Goal: Task Accomplishment & Management: Use online tool/utility

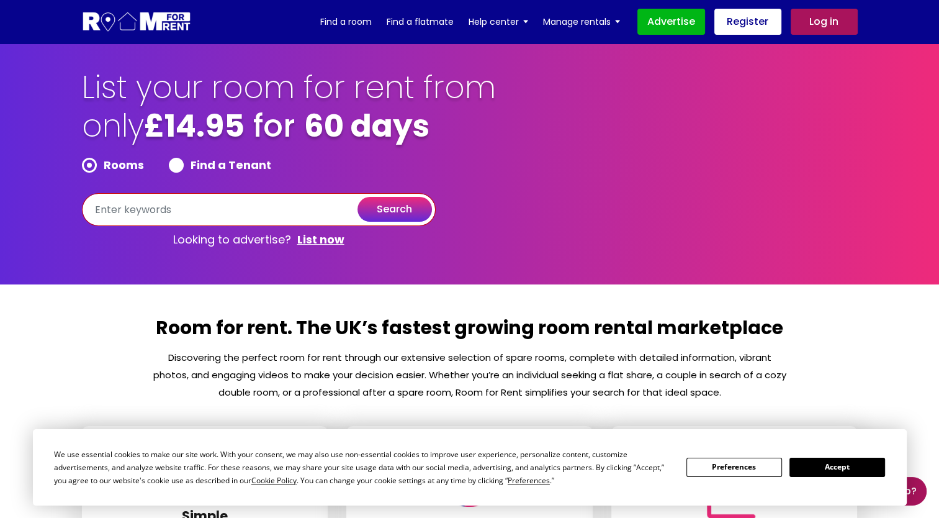
drag, startPoint x: 0, startPoint y: 0, endPoint x: 262, endPoint y: 211, distance: 336.8
click at [262, 211] on input "text" at bounding box center [259, 209] width 354 height 33
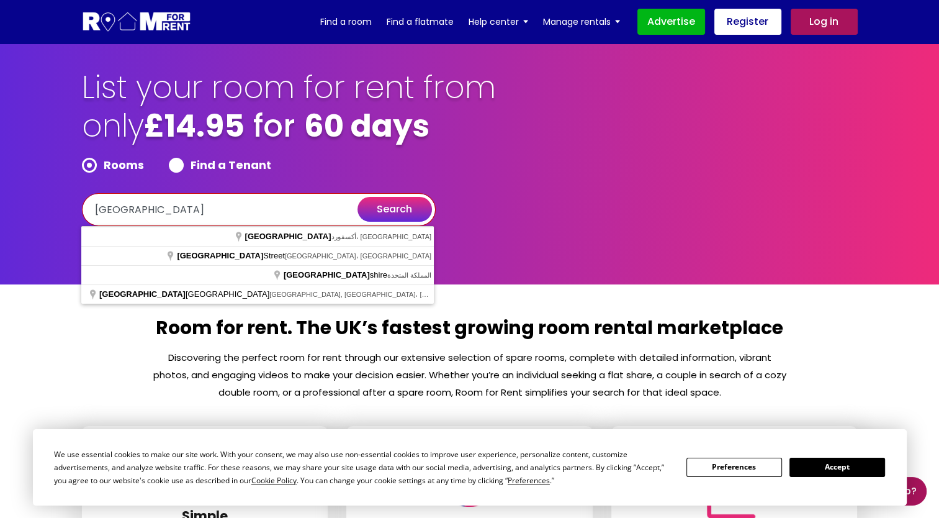
type input "[GEOGRAPHIC_DATA]"
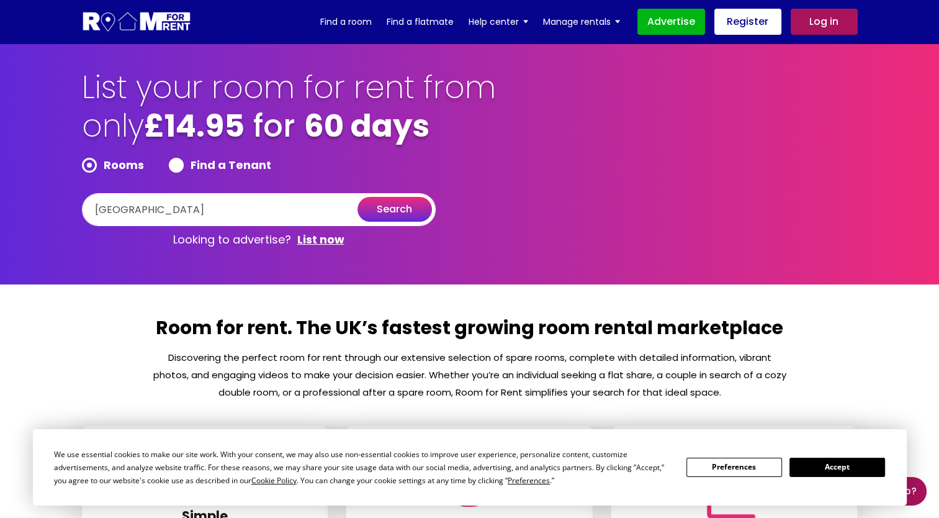
click at [88, 166] on label "Rooms" at bounding box center [113, 165] width 62 height 15
click at [395, 207] on button "search" at bounding box center [394, 209] width 74 height 25
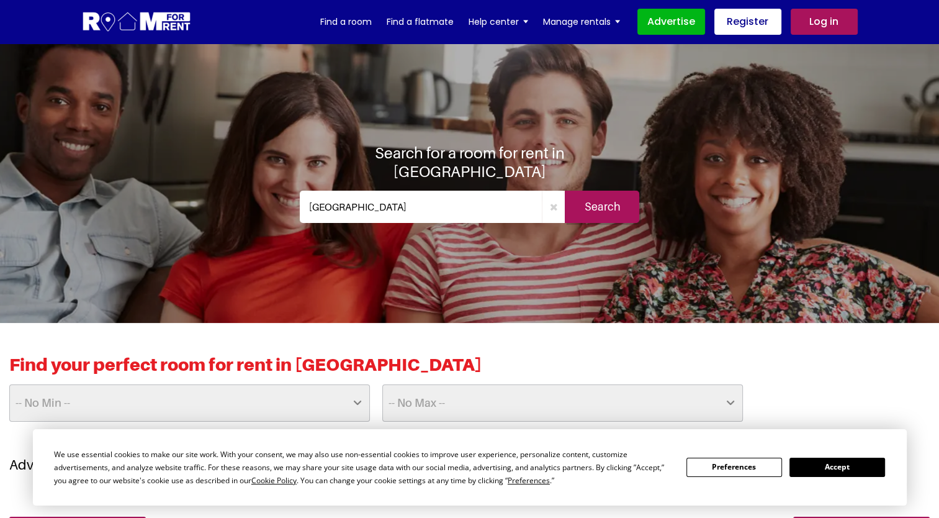
click at [801, 471] on button "Accept" at bounding box center [837, 466] width 96 height 19
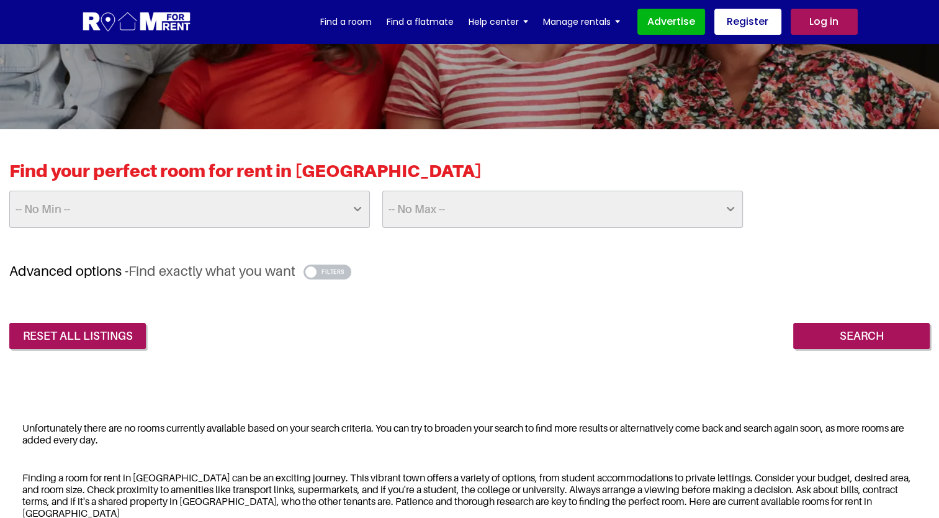
scroll to position [195, 0]
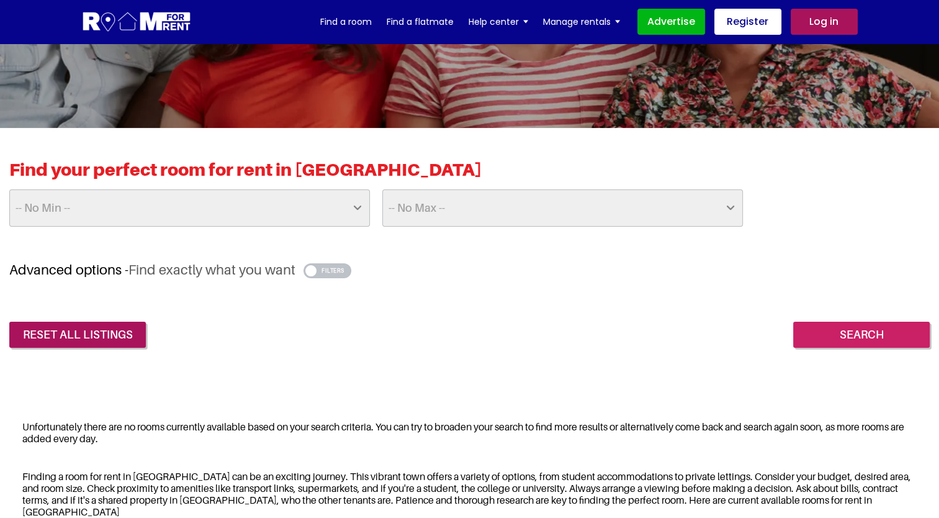
click at [807, 327] on input "Search" at bounding box center [861, 334] width 137 height 26
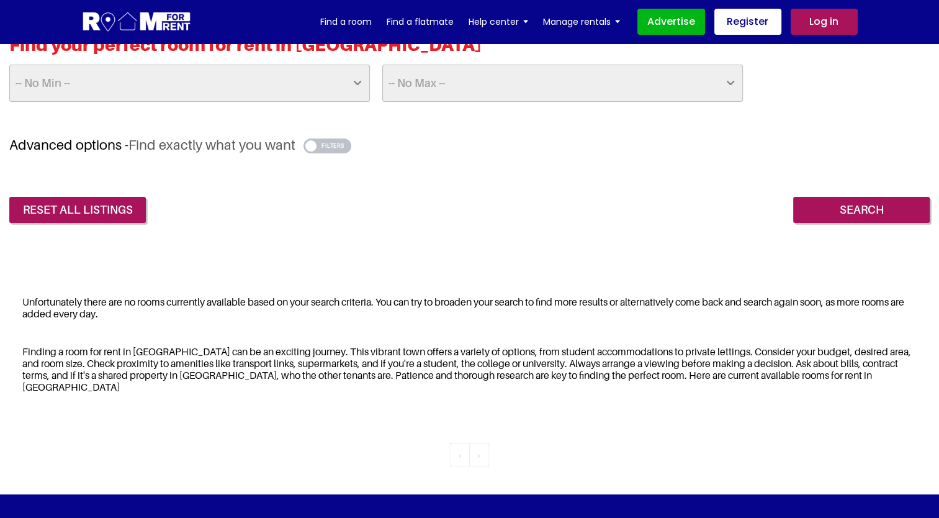
scroll to position [319, 0]
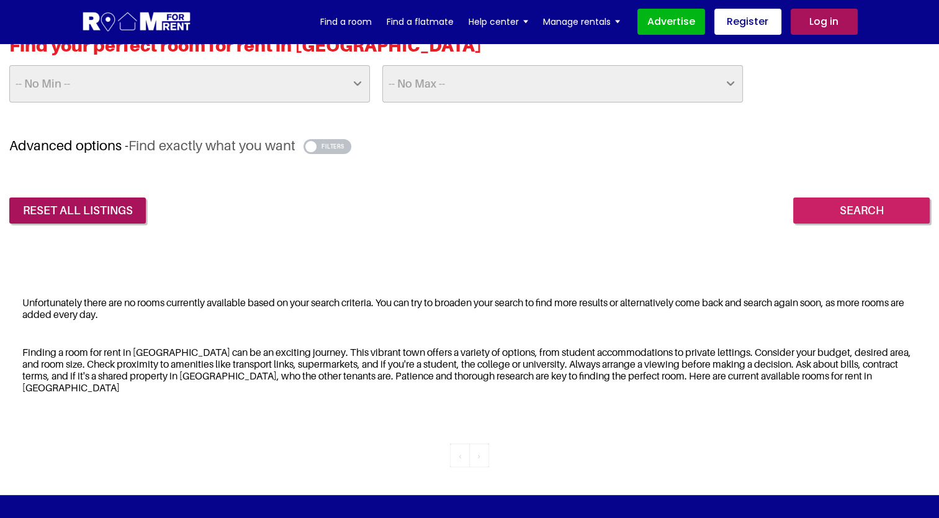
click at [825, 210] on input "Search" at bounding box center [861, 210] width 137 height 26
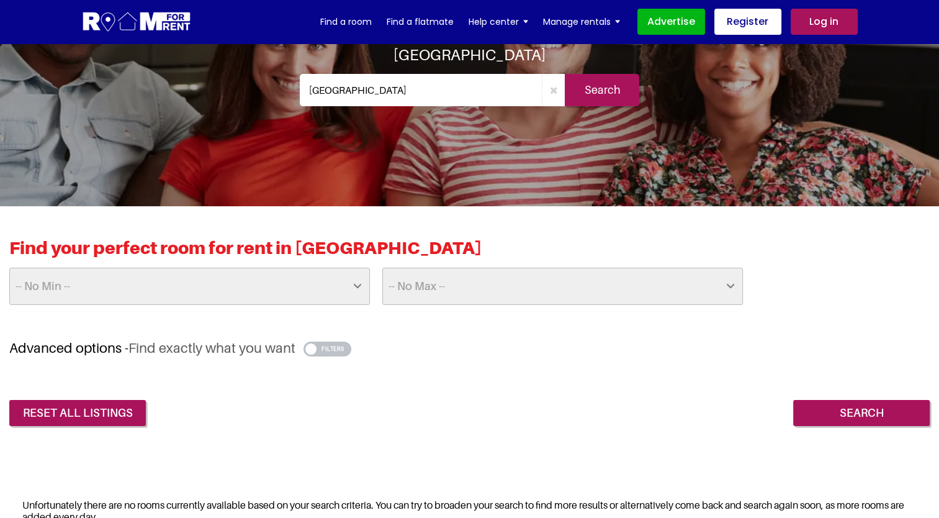
scroll to position [102, 0]
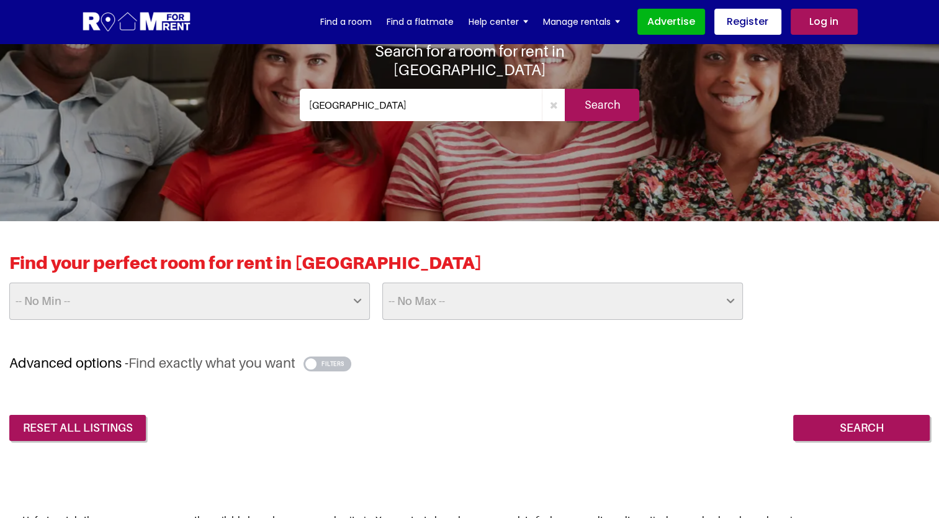
click at [414, 303] on select "-- No Max -- £50 £75 £100 £125 £150 £175 £200 £225 £250 £275 £300 £325 £350 £37…" at bounding box center [562, 300] width 361 height 37
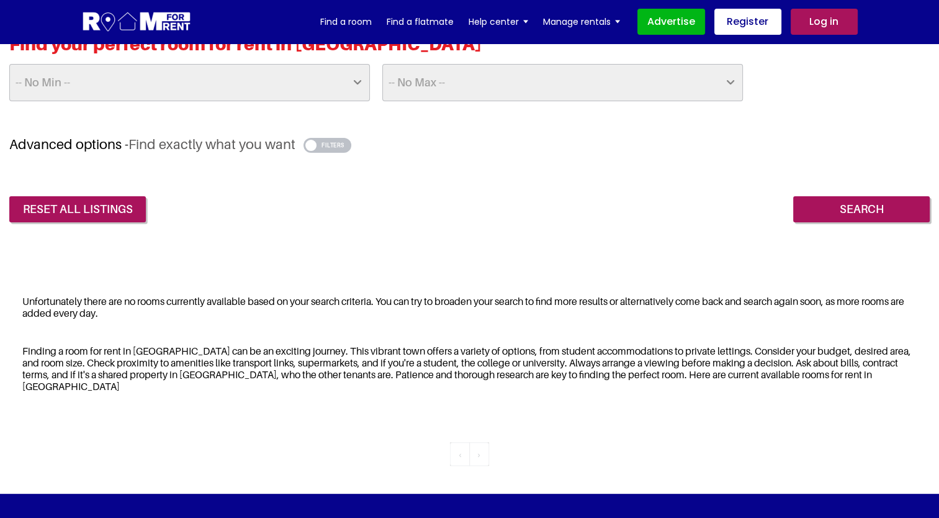
scroll to position [320, 0]
